Goal: Information Seeking & Learning: Learn about a topic

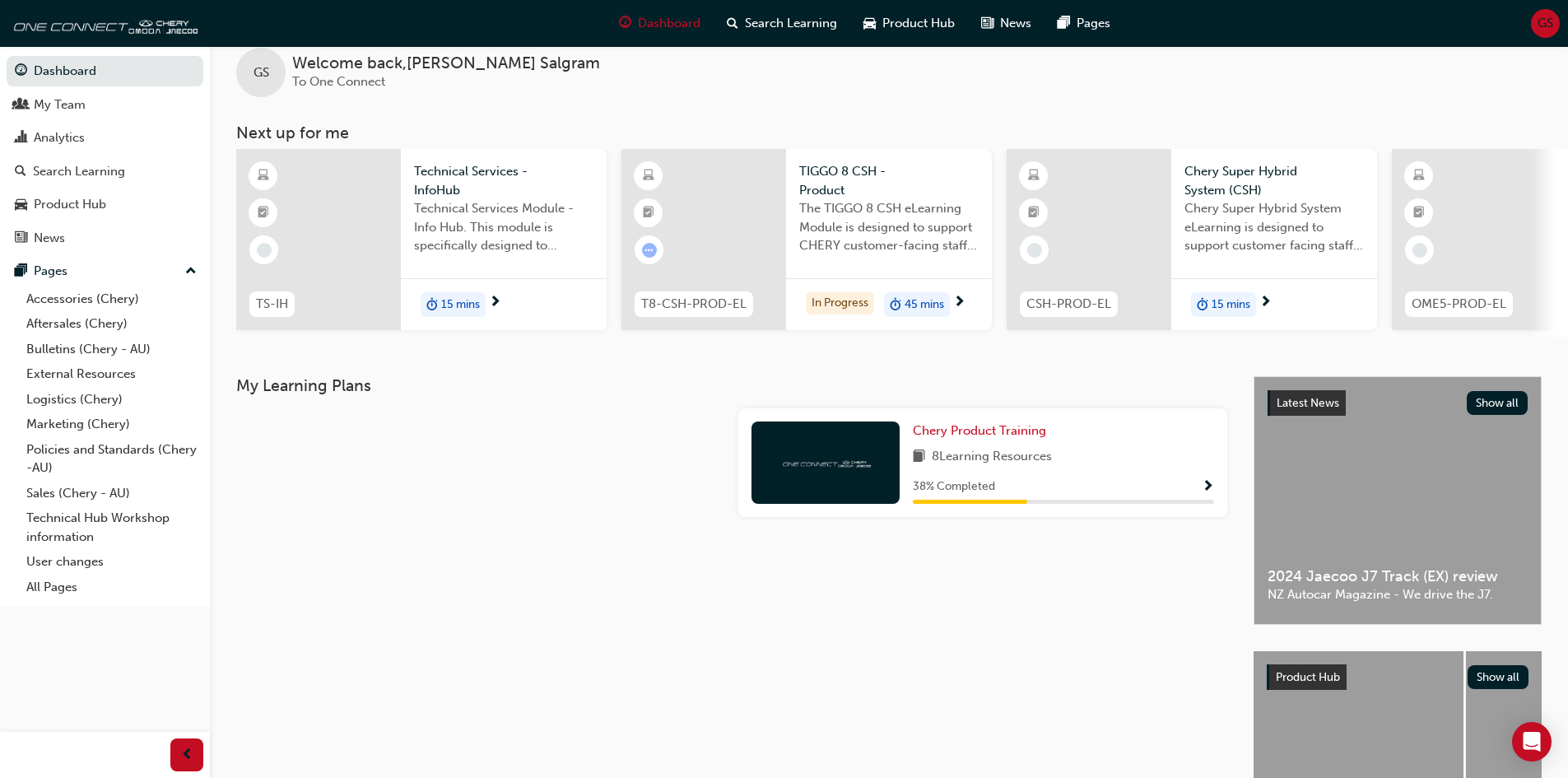
scroll to position [6, 0]
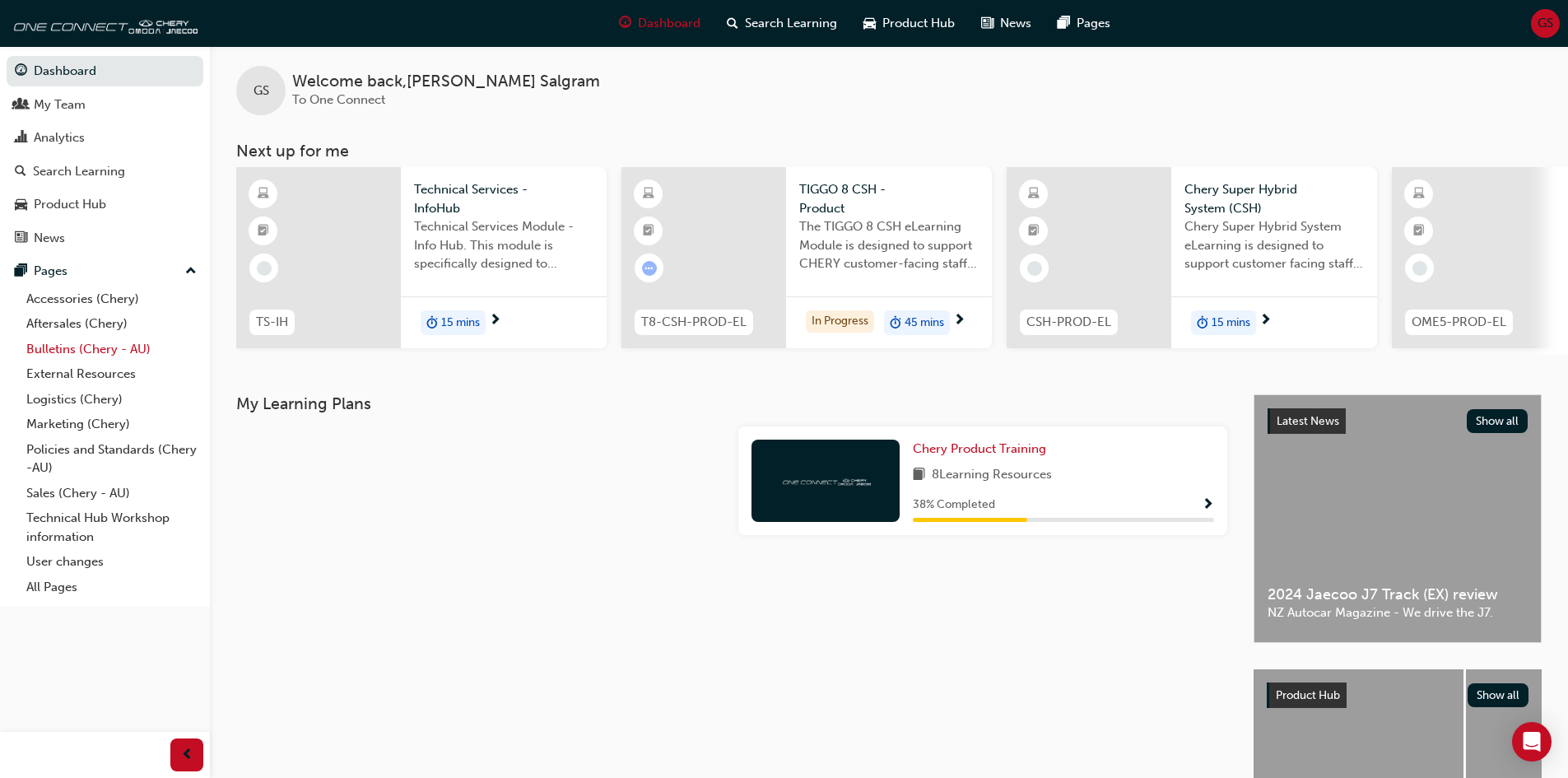
click at [61, 346] on link "Bulletins (Chery - AU)" at bounding box center [111, 349] width 183 height 26
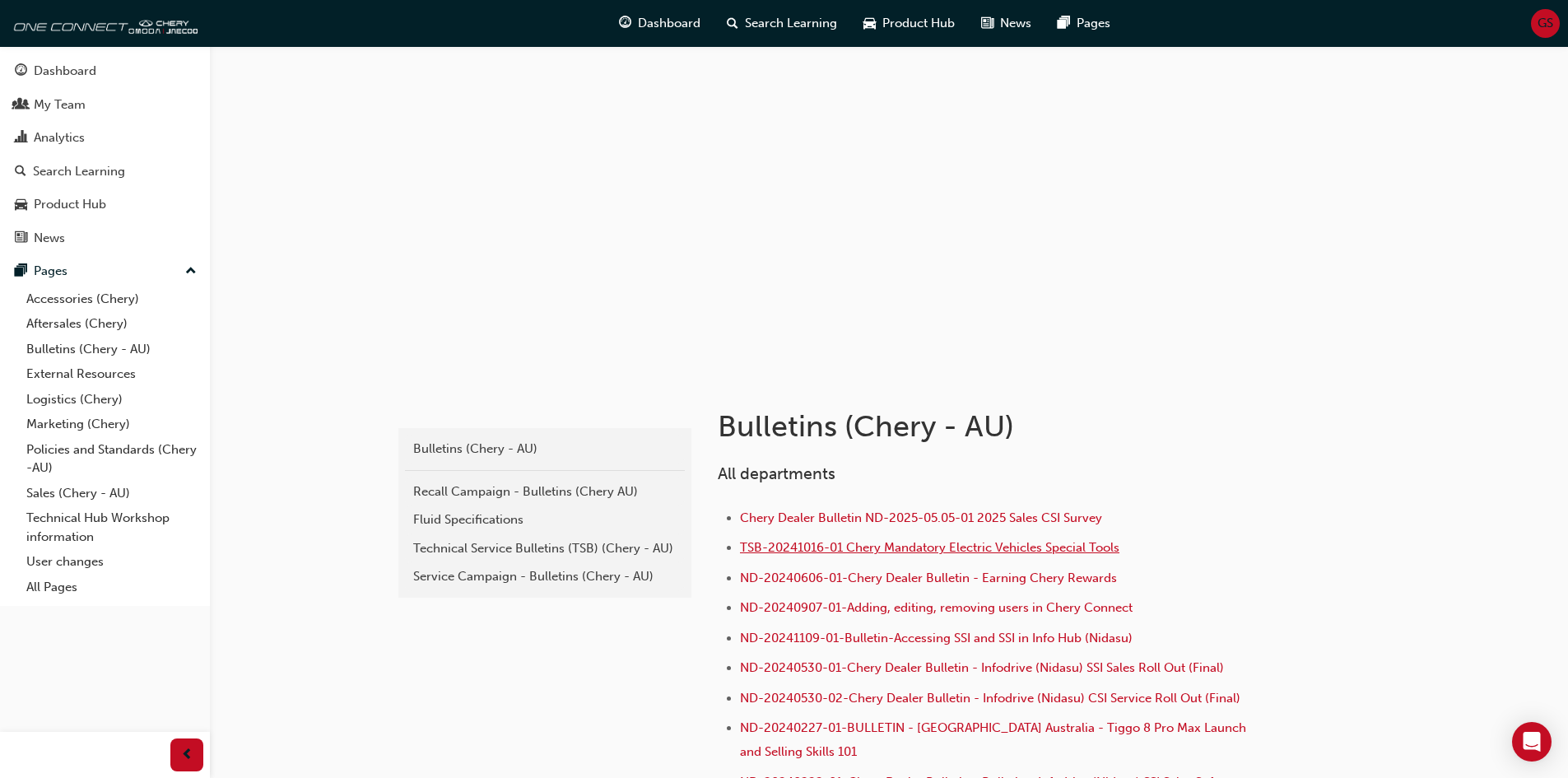
click at [956, 548] on span "TSB-20241016-01 Chery Mandatory Electric Vehicles Special Tools" at bounding box center [930, 548] width 380 height 15
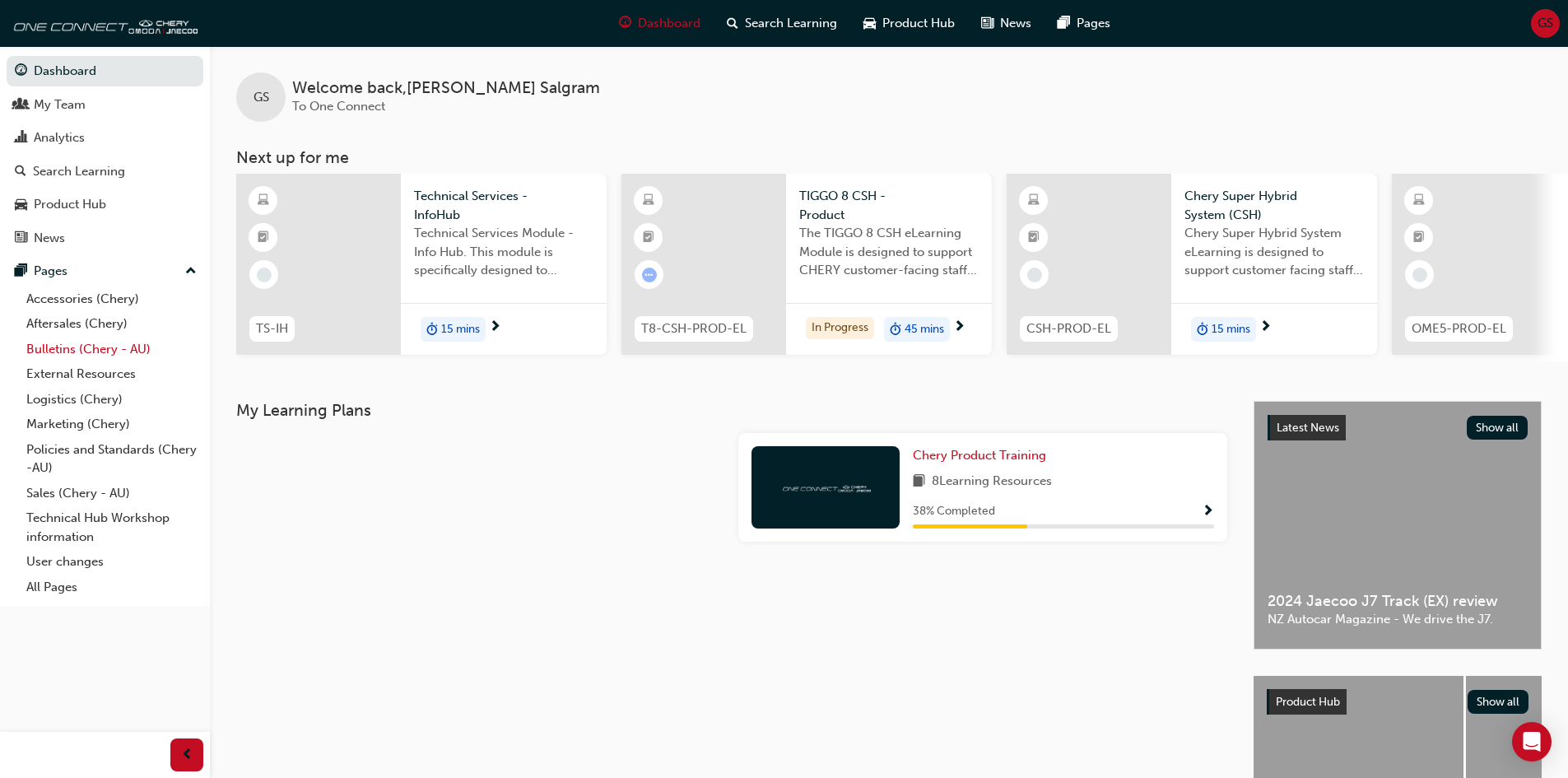
click at [54, 341] on link "Bulletins (Chery - AU)" at bounding box center [111, 349] width 183 height 26
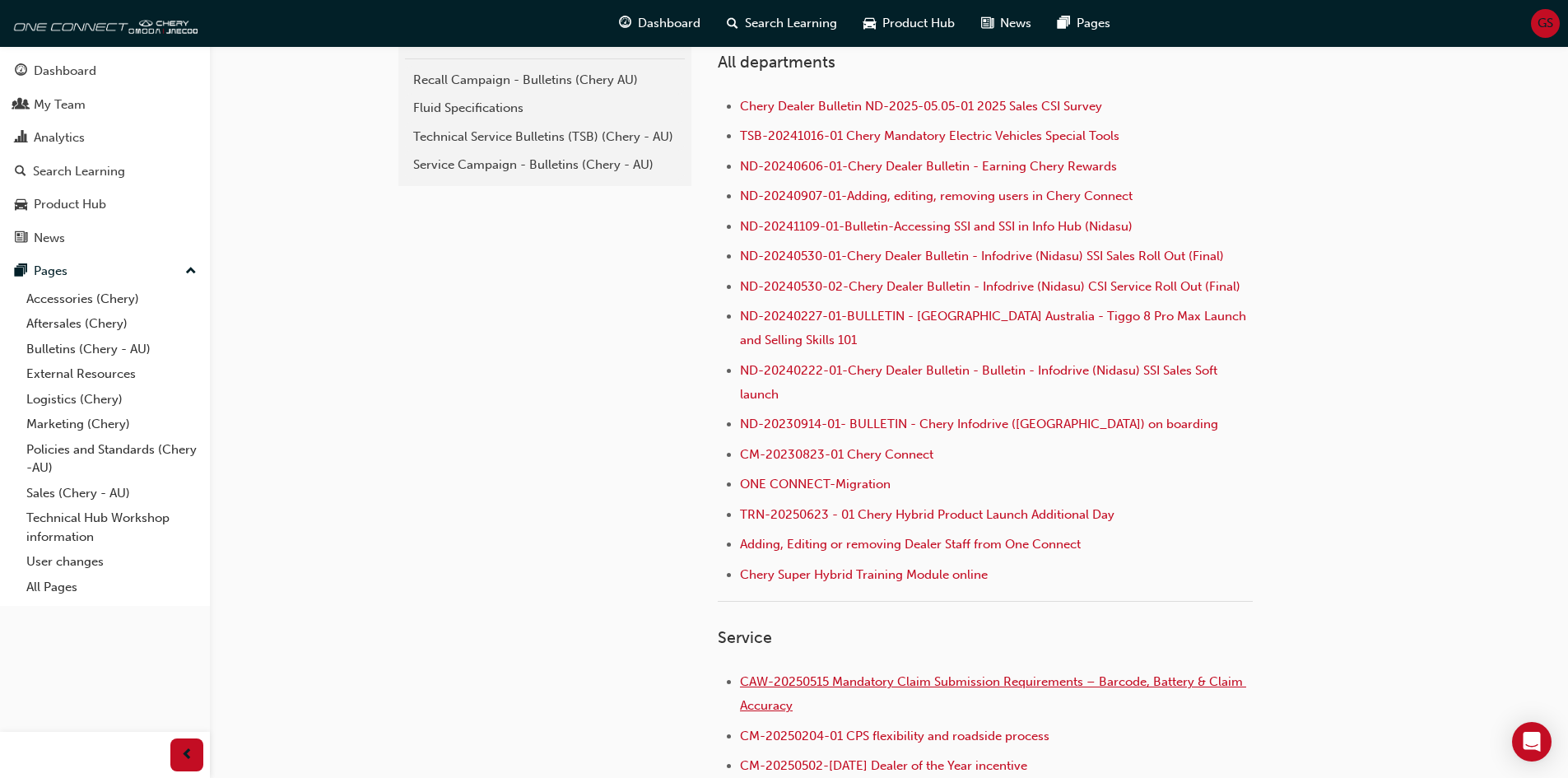
scroll to position [329, 0]
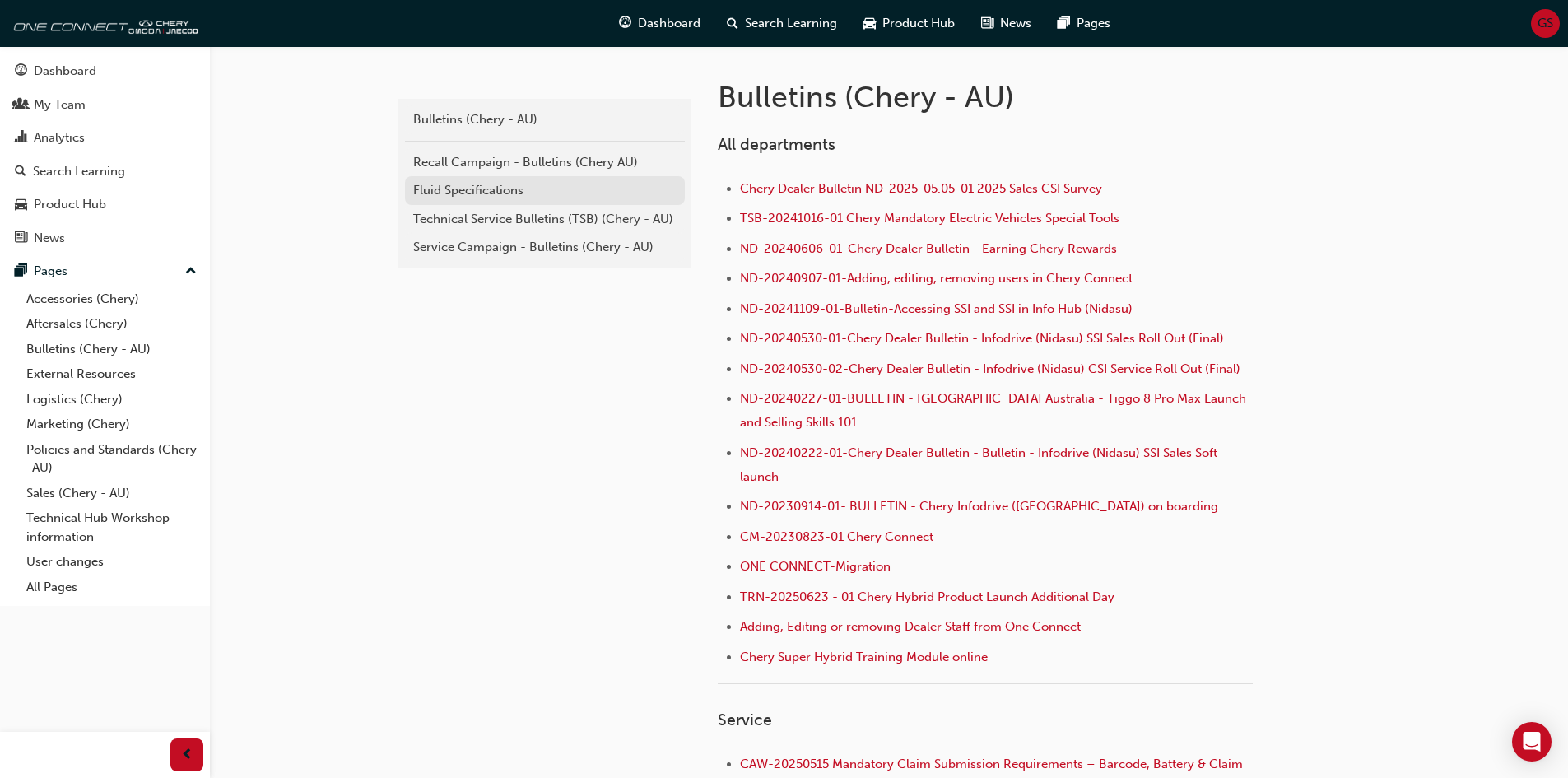
click at [437, 195] on div "Fluid Specifications" at bounding box center [545, 190] width 264 height 19
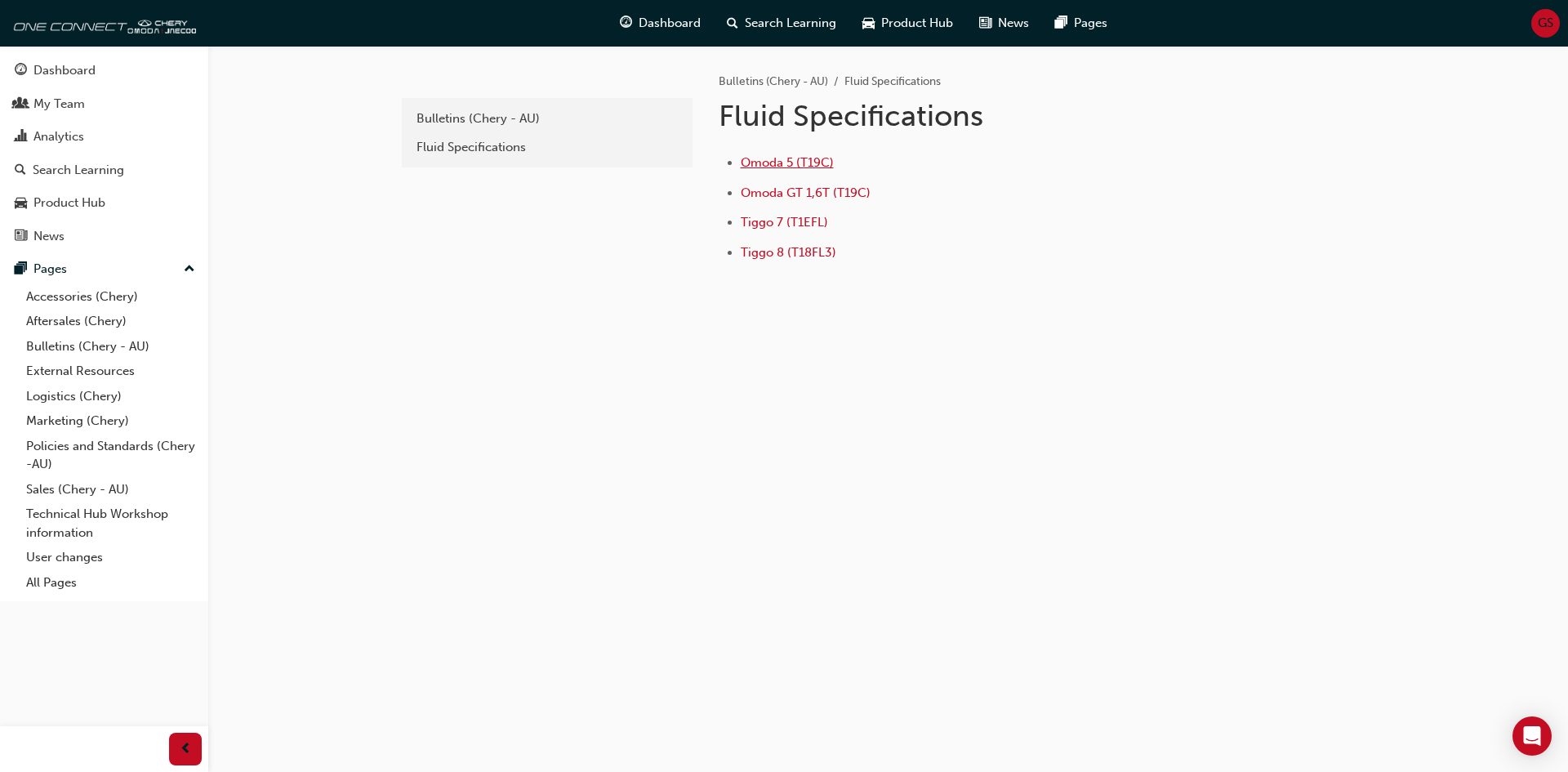
click at [761, 165] on span "Omoda 5 (T19C)" at bounding box center [788, 163] width 93 height 15
